Goal: Use online tool/utility: Utilize a website feature to perform a specific function

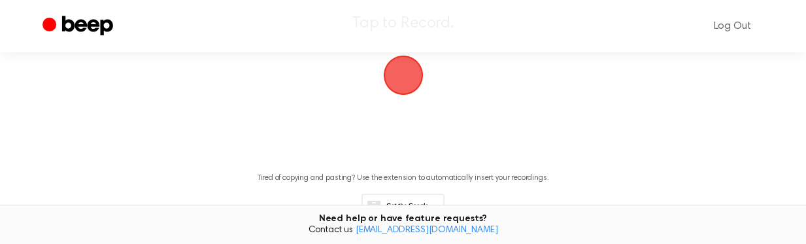
scroll to position [131, 0]
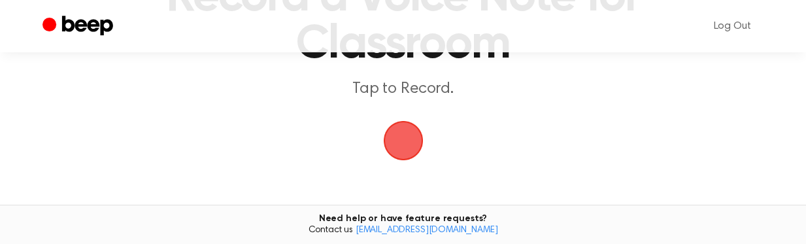
click at [403, 150] on span "button" at bounding box center [403, 140] width 73 height 73
click at [402, 146] on span "button" at bounding box center [403, 140] width 73 height 73
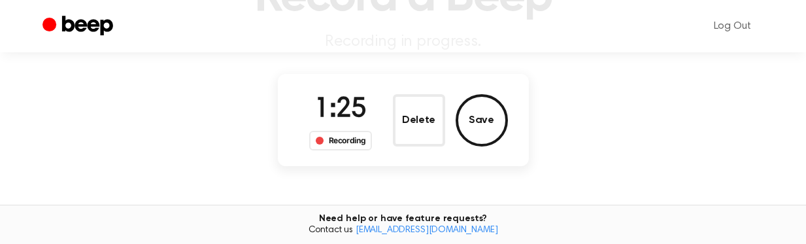
drag, startPoint x: 413, startPoint y: 127, endPoint x: 546, endPoint y: 171, distance: 139.9
click at [549, 184] on main "Record a Beep Recording in progress. 1:25 Recording Delete Save Tired of copyin…" at bounding box center [403, 100] width 806 height 463
click at [489, 122] on button "Save" at bounding box center [482, 120] width 52 height 52
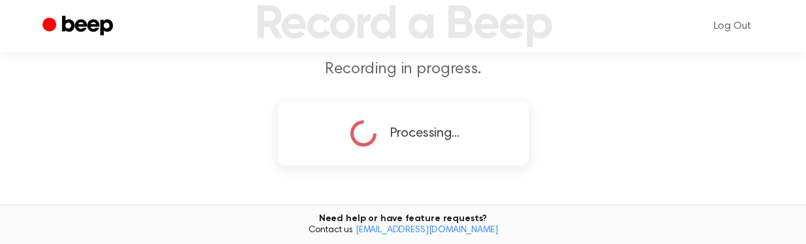
scroll to position [301, 0]
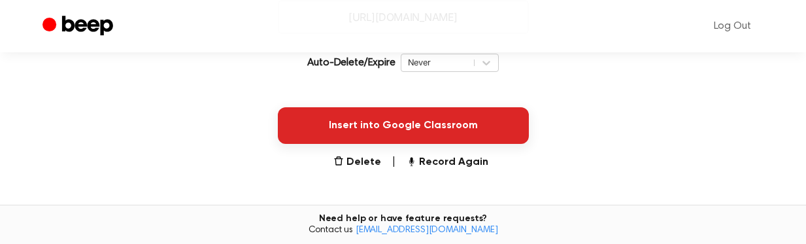
click at [474, 129] on button "Insert into Google Classroom" at bounding box center [403, 125] width 251 height 37
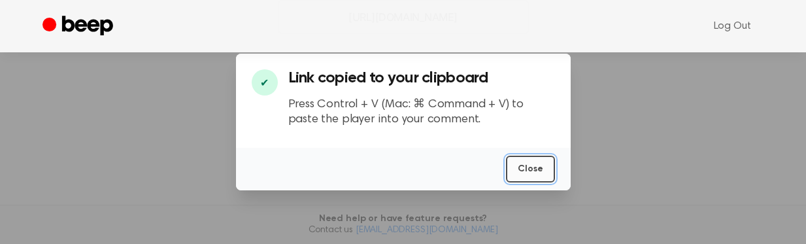
click at [536, 174] on button "Close" at bounding box center [530, 169] width 49 height 27
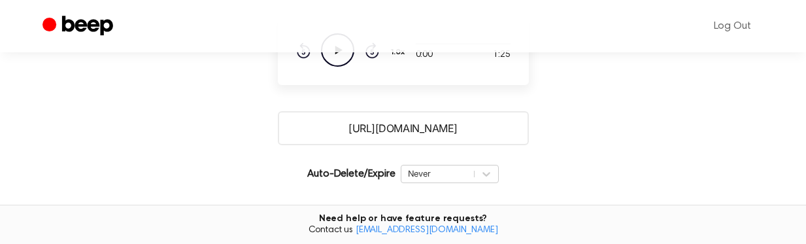
scroll to position [170, 0]
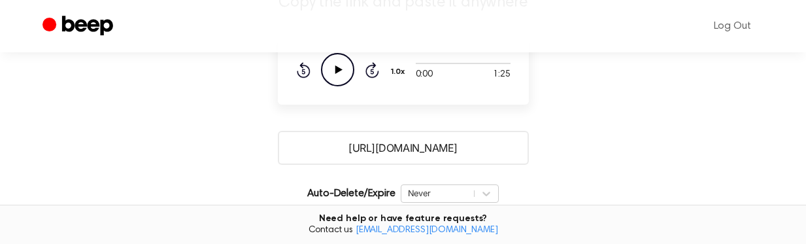
drag, startPoint x: 486, startPoint y: 150, endPoint x: 335, endPoint y: 149, distance: 151.0
click at [335, 149] on input "[URL][DOMAIN_NAME]" at bounding box center [403, 148] width 251 height 34
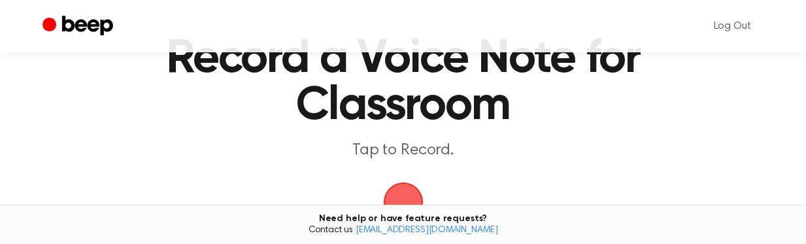
scroll to position [131, 0]
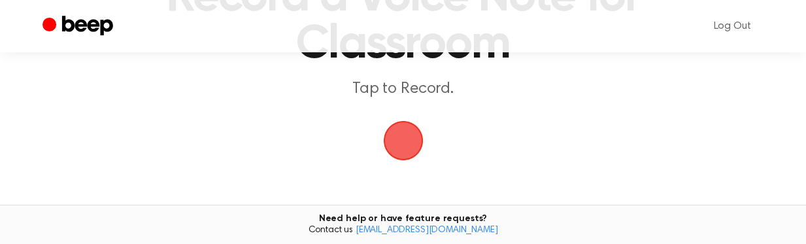
click at [408, 148] on span "button" at bounding box center [402, 140] width 44 height 44
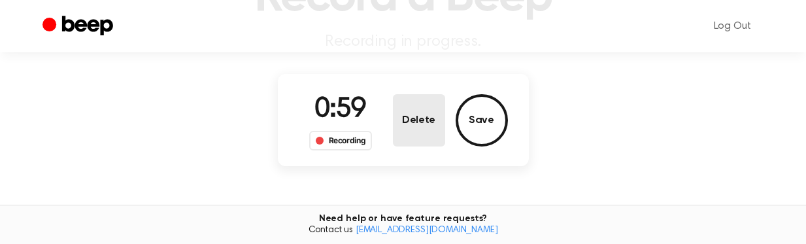
click at [406, 122] on button "Delete" at bounding box center [419, 120] width 52 height 52
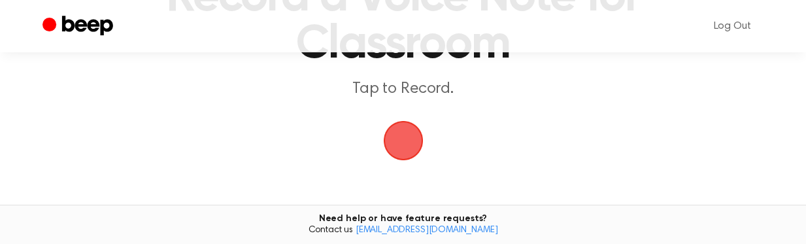
click at [393, 137] on span "button" at bounding box center [402, 140] width 48 height 48
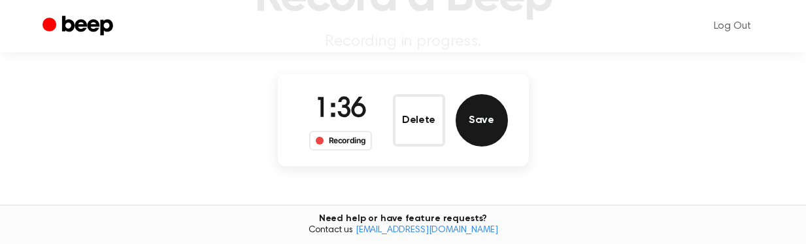
click at [491, 125] on button "Save" at bounding box center [482, 120] width 52 height 52
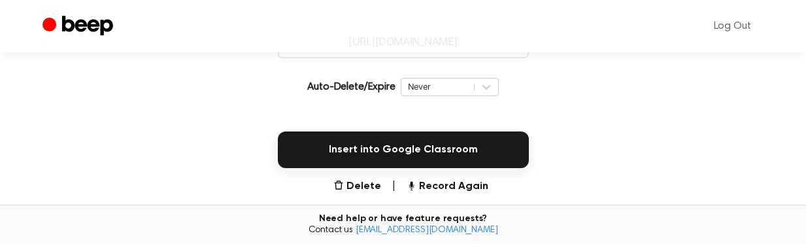
scroll to position [301, 0]
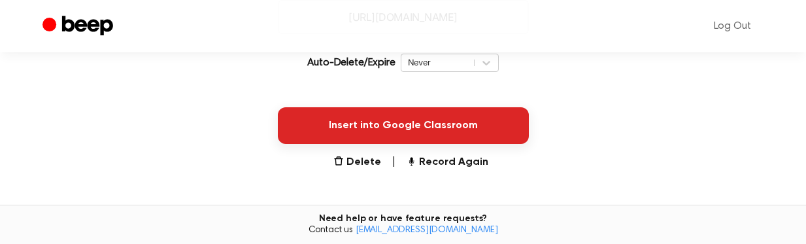
click at [418, 132] on button "Insert into Google Classroom" at bounding box center [403, 125] width 251 height 37
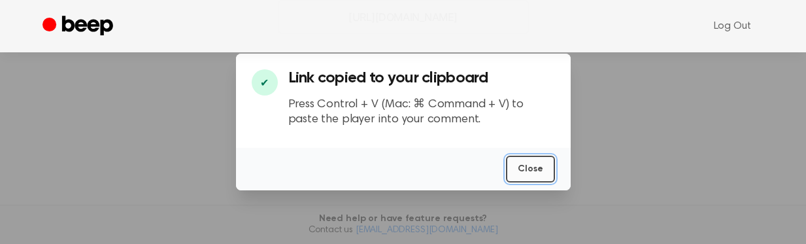
click at [531, 166] on button "Close" at bounding box center [530, 169] width 49 height 27
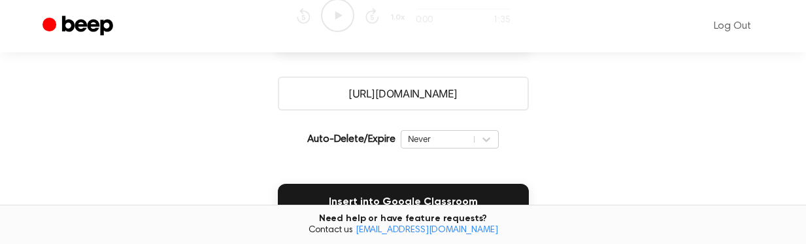
scroll to position [235, 0]
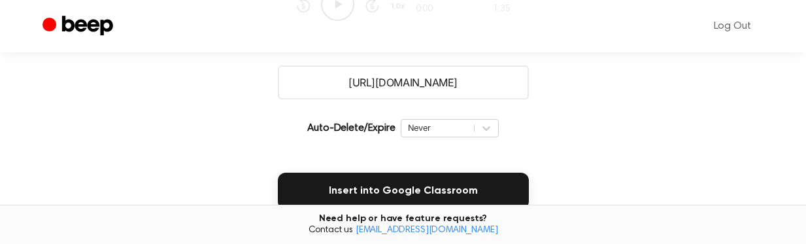
drag, startPoint x: 486, startPoint y: 86, endPoint x: 334, endPoint y: 91, distance: 152.3
click at [334, 91] on input "[URL][DOMAIN_NAME]" at bounding box center [403, 82] width 251 height 34
